Goal: Transaction & Acquisition: Subscribe to service/newsletter

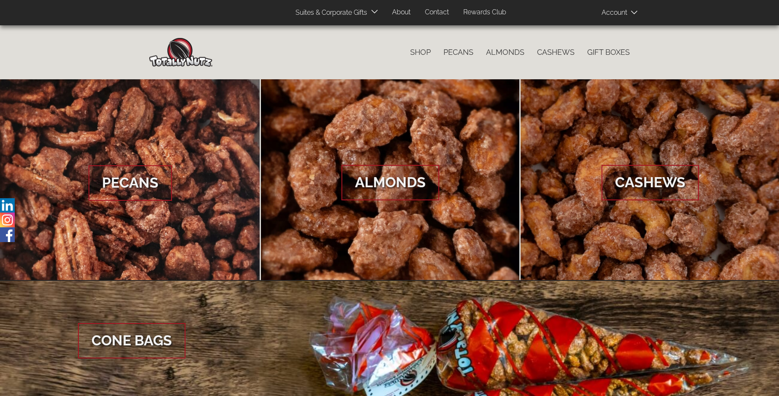
scroll to position [1259, 0]
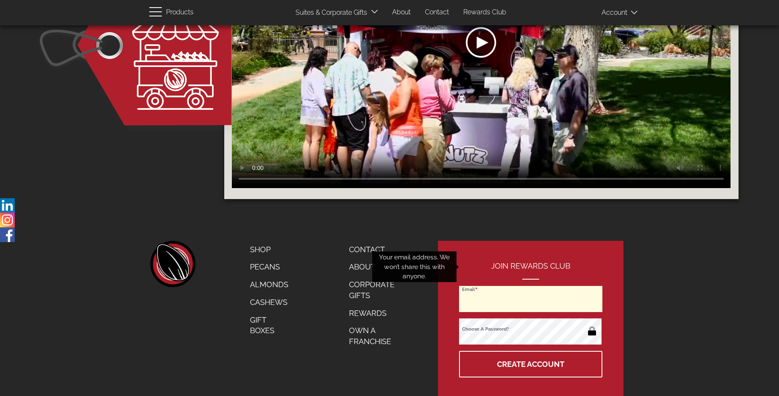
click at [531, 286] on input "Email" at bounding box center [530, 299] width 143 height 26
type input "[EMAIL_ADDRESS][DOMAIN_NAME]"
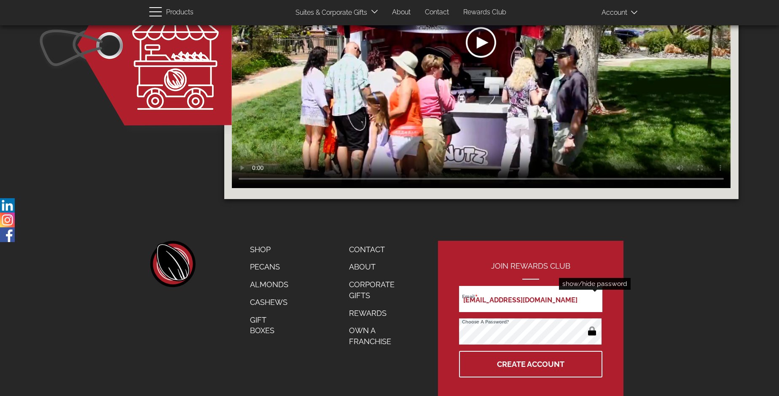
click at [592, 325] on button "button" at bounding box center [592, 331] width 16 height 13
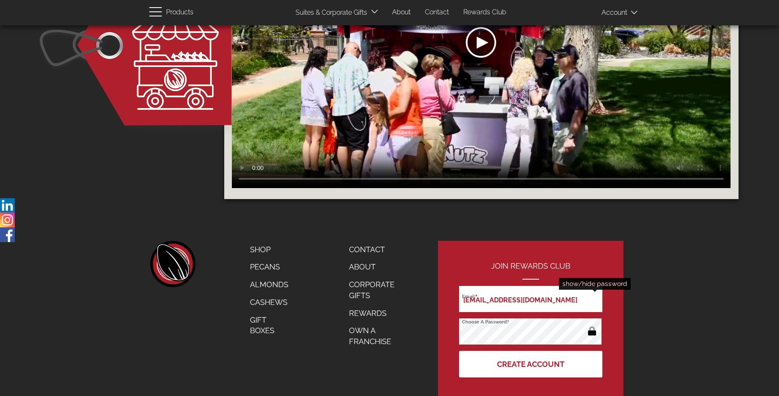
click at [531, 351] on button "Create Account" at bounding box center [530, 364] width 143 height 27
